Goal: Entertainment & Leisure: Consume media (video, audio)

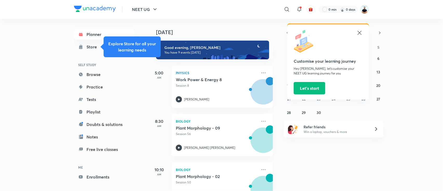
click at [360, 33] on icon at bounding box center [360, 33] width 4 height 4
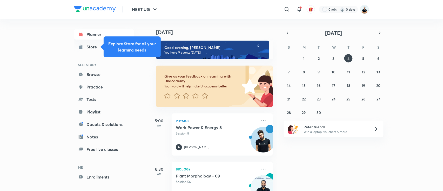
click at [365, 11] on img at bounding box center [364, 9] width 9 height 9
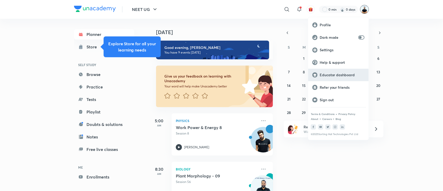
click at [346, 75] on p "Educator dashboard" at bounding box center [342, 74] width 45 height 5
